Goal: Task Accomplishment & Management: Manage account settings

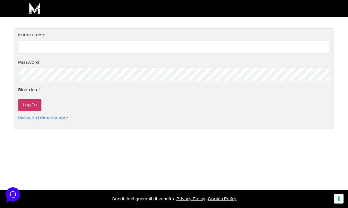
type input "info@monetizzando.com"
click at [27, 103] on input "Log In" at bounding box center [29, 105] width 23 height 12
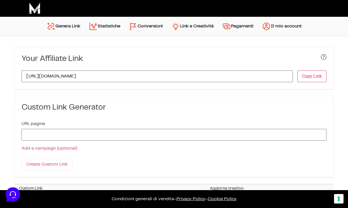
click at [152, 23] on link "Conversioni" at bounding box center [145, 26] width 42 height 13
